Goal: Task Accomplishment & Management: Manage account settings

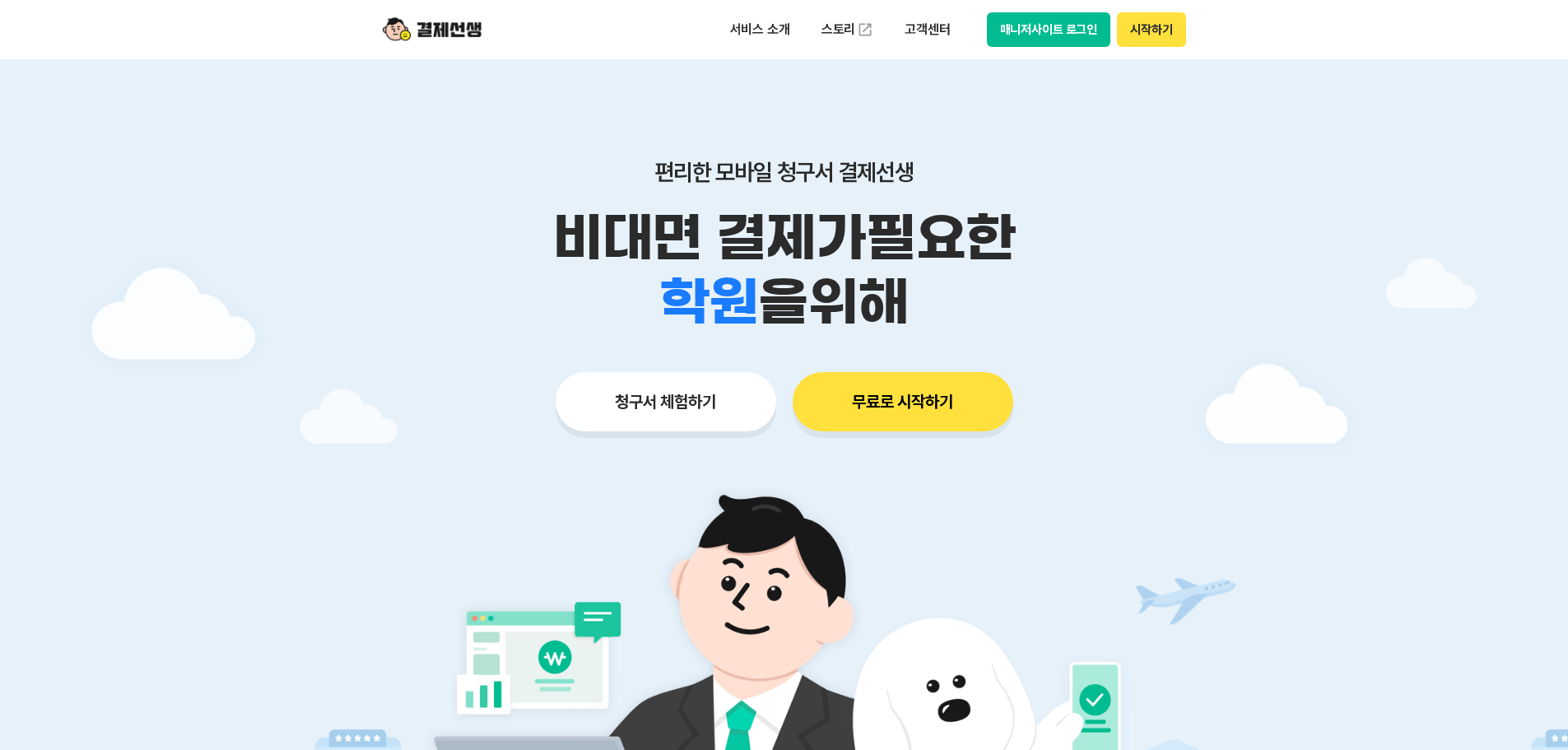
click at [1039, 36] on button "매니저사이트 로그인" at bounding box center [1048, 30] width 124 height 35
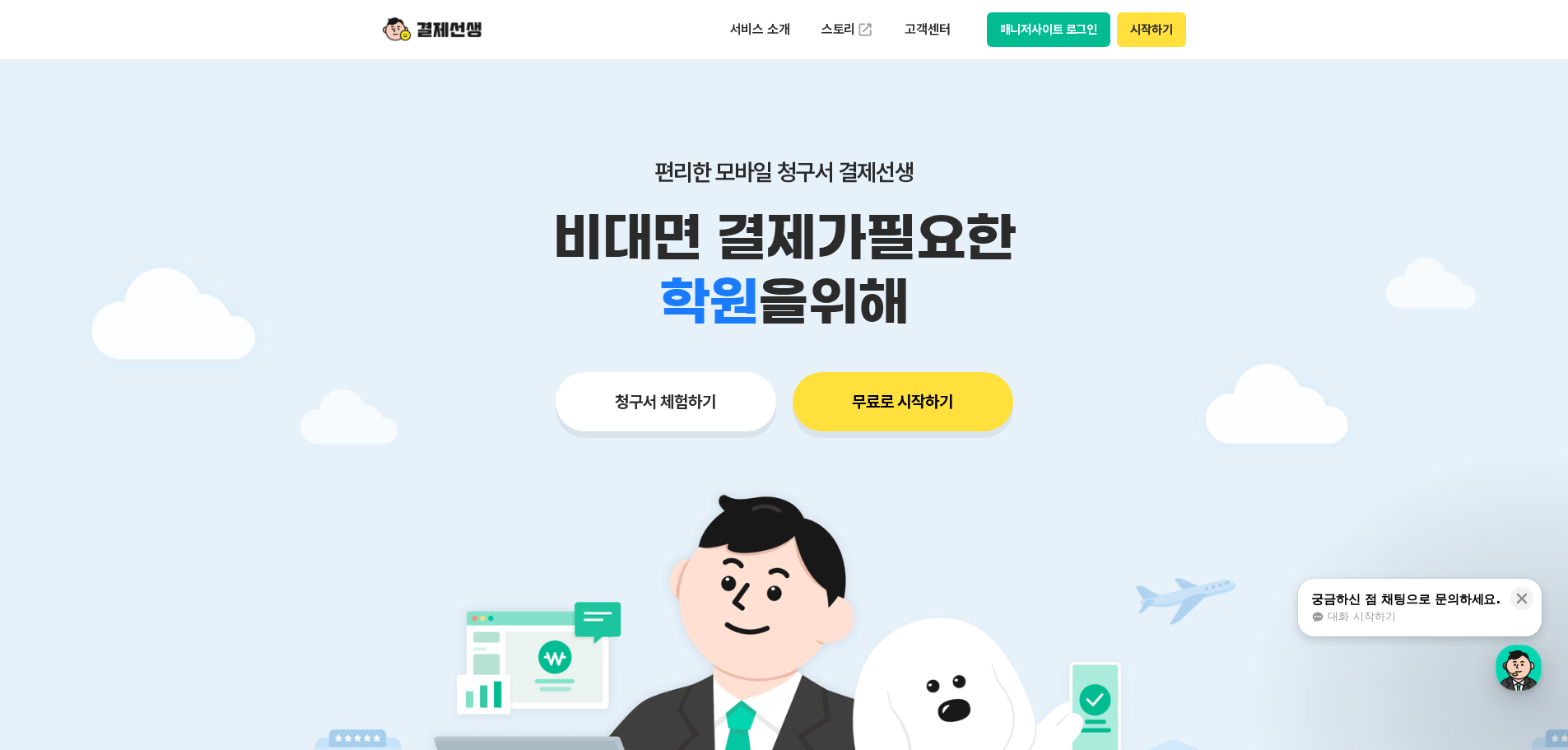
click at [1030, 31] on button "매니저사이트 로그인" at bounding box center [1048, 30] width 124 height 35
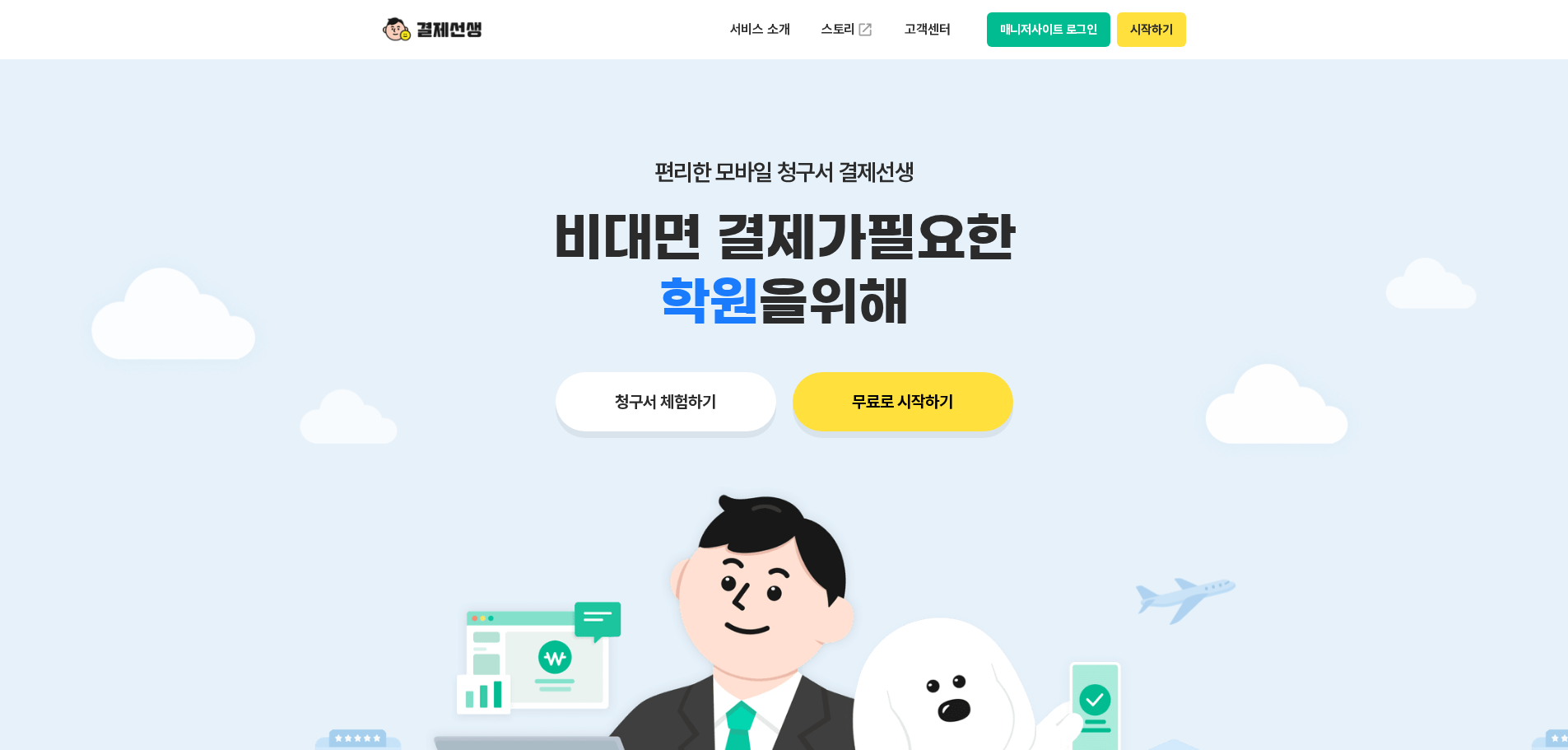
click at [1066, 9] on div "서비스 소개 스토리 고객센터 매니저사이트 로그인 시작하기" at bounding box center [784, 30] width 843 height 60
click at [1066, 25] on button "매니저사이트 로그인" at bounding box center [1048, 30] width 124 height 35
